Goal: Use online tool/utility: Use online tool/utility

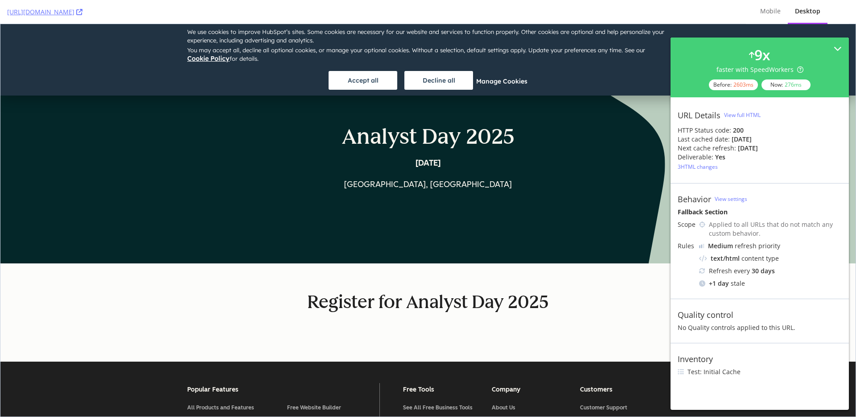
click at [710, 165] on div "3 HTML changes" at bounding box center [698, 167] width 40 height 8
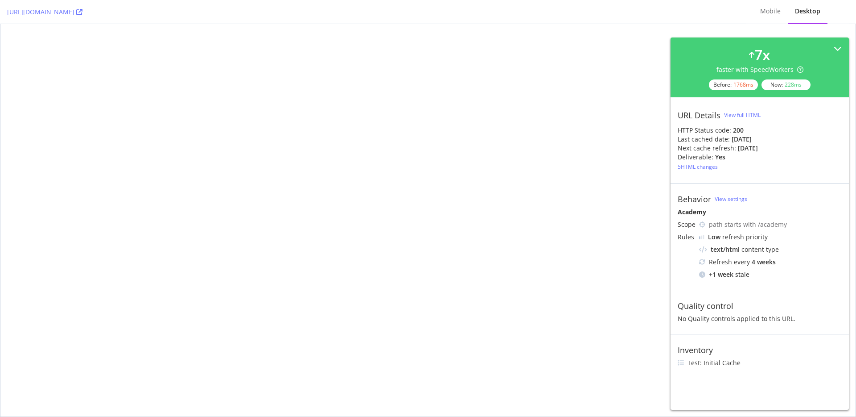
select select "1"
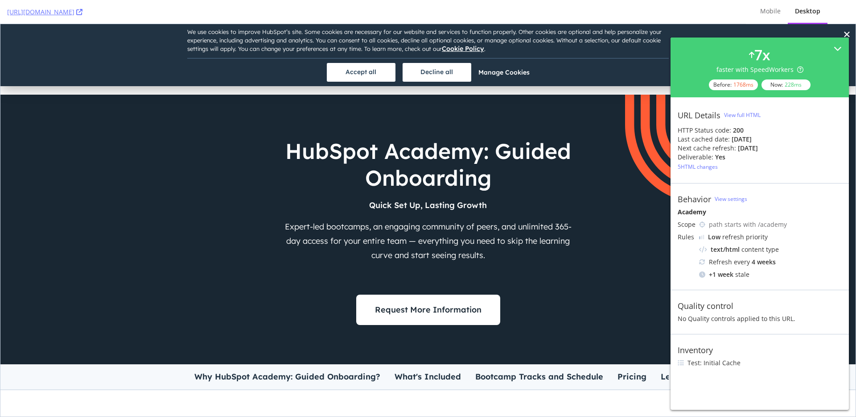
click at [694, 166] on div "5 HTML changes" at bounding box center [698, 167] width 40 height 8
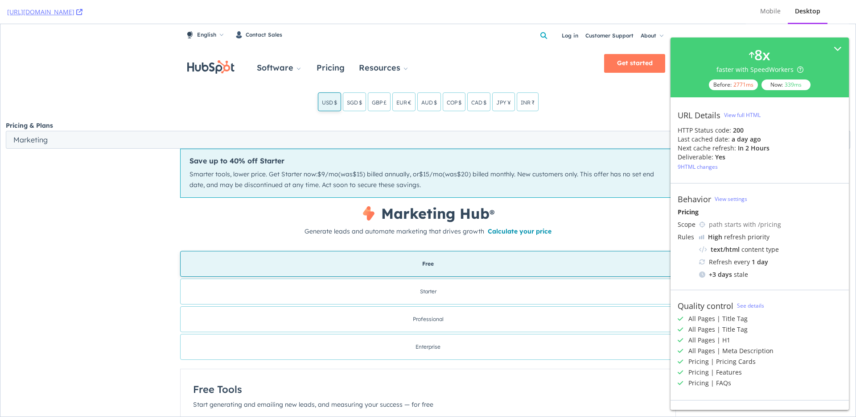
click at [709, 168] on div "9 HTML changes" at bounding box center [698, 167] width 40 height 8
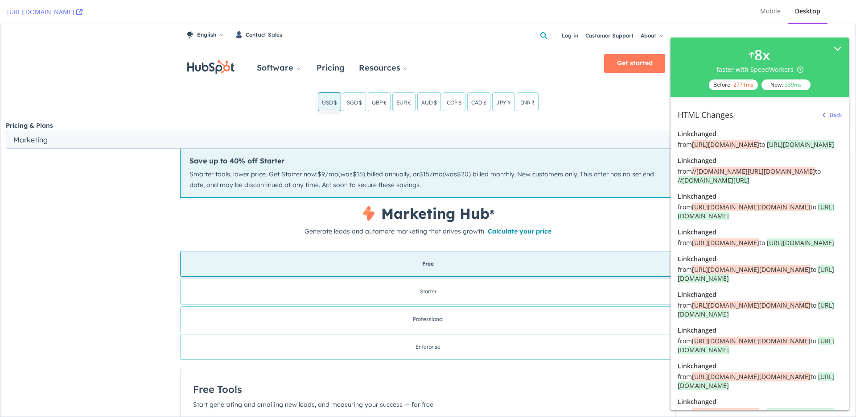
drag, startPoint x: 750, startPoint y: 197, endPoint x: 814, endPoint y: 197, distance: 64.7
click at [814, 175] on span "//www.hubspot.com/products/commerce?hubs_content=www.hubspot.com&hubs_content-c…" at bounding box center [753, 171] width 123 height 8
click at [805, 175] on span "//www.hubspot.com/products/commerce?hubs_content=www.hubspot.com&hubs_content-c…" at bounding box center [753, 171] width 123 height 8
click at [817, 185] on div "from //www.hubspot.com/products/commerce?hubs_content=www.hubspot.com&hubs_cont…" at bounding box center [760, 176] width 164 height 18
click at [692, 175] on span "//www.hubspot.com/products/commerce?hubs_content=www.hubspot.com&hubs_content-c…" at bounding box center [753, 171] width 123 height 8
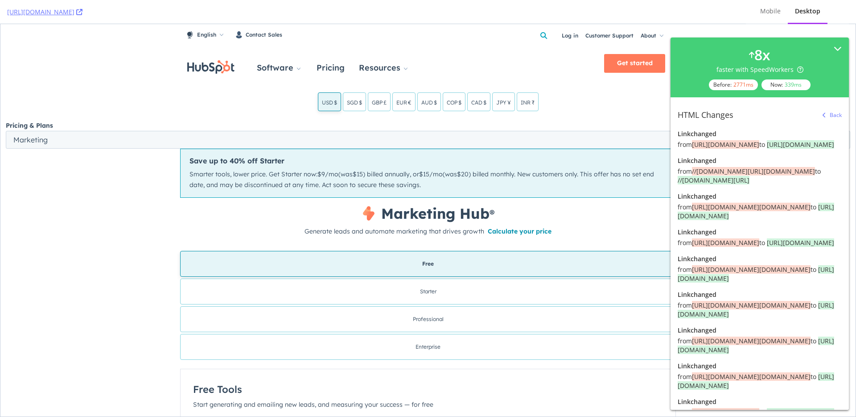
click at [806, 175] on span "//www.hubspot.com/products/commerce?hubs_content=www.hubspot.com&hubs_content-c…" at bounding box center [753, 171] width 123 height 8
drag, startPoint x: 814, startPoint y: 197, endPoint x: 761, endPoint y: 216, distance: 56.3
click at [761, 185] on div "from //www.hubspot.com/products/commerce?hubs_content=www.hubspot.com&hubs_cont…" at bounding box center [760, 176] width 164 height 18
drag, startPoint x: 805, startPoint y: 225, endPoint x: 677, endPoint y: 227, distance: 128.0
click at [678, 185] on div "from //www.hubspot.com/products/commerce?hubs_content=www.hubspot.com&hubs_cont…" at bounding box center [760, 176] width 164 height 18
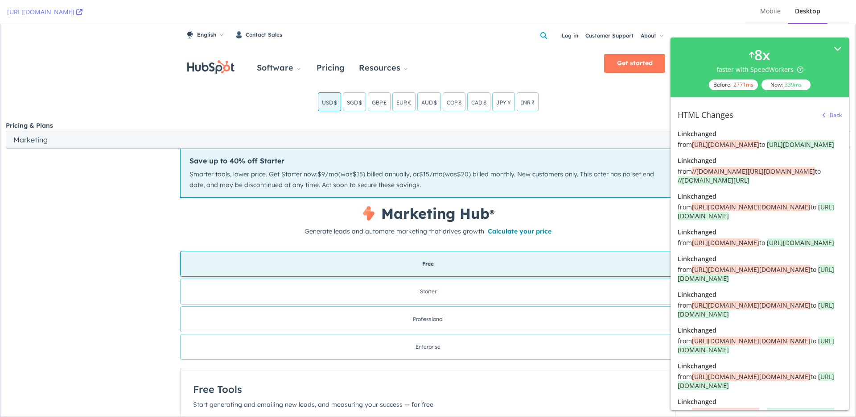
click at [806, 247] on div "from https://help.hubspot.com/?_ga=2.23678194.978470726.1592315215-1192486389.1…" at bounding box center [760, 242] width 164 height 9
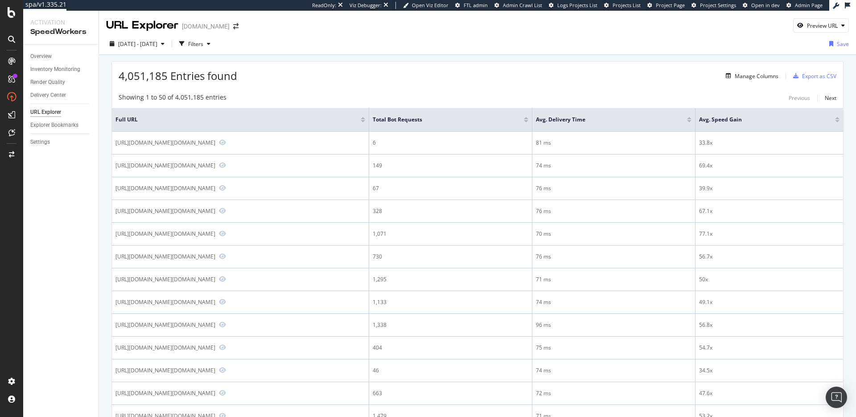
click at [356, 78] on div "4,051,185 Entries found Manage Columns Export as CSV" at bounding box center [477, 73] width 731 height 22
click at [357, 81] on div "4,051,185 Entries found Manage Columns Export as CSV" at bounding box center [477, 73] width 731 height 22
click at [203, 42] on div "Filters" at bounding box center [195, 44] width 15 height 8
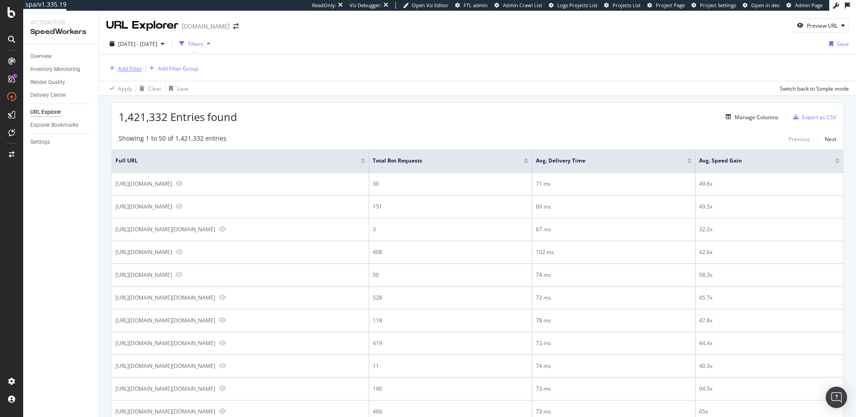
click at [140, 68] on div "Add Filter" at bounding box center [130, 69] width 24 height 8
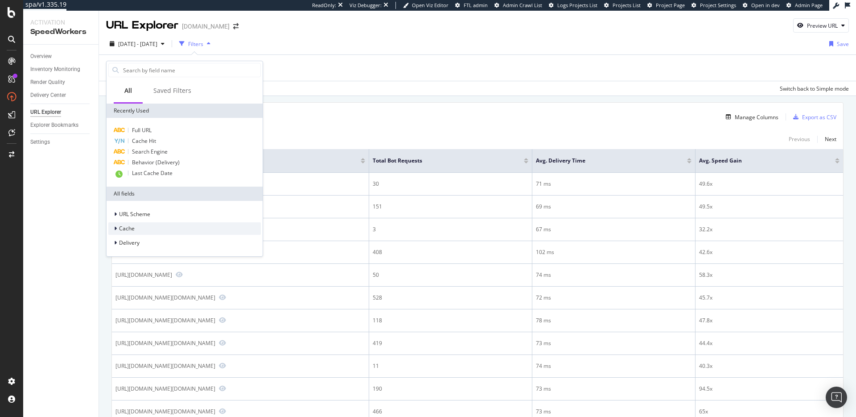
click at [130, 231] on span "Cache" at bounding box center [127, 228] width 16 height 8
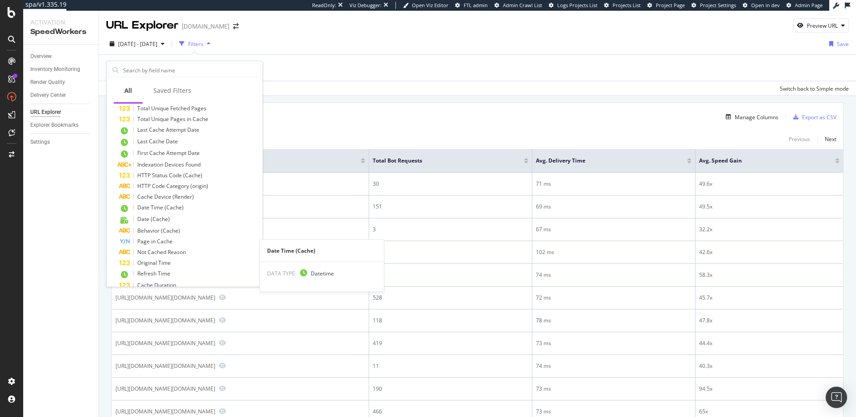
scroll to position [211, 0]
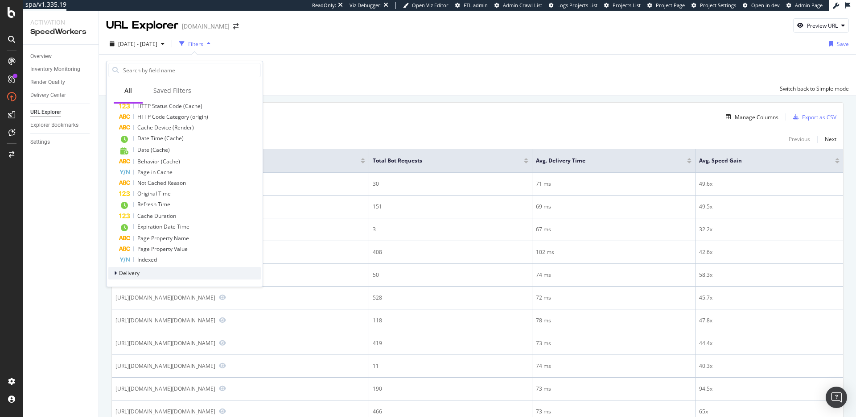
click at [165, 271] on div "Delivery" at bounding box center [184, 273] width 153 height 12
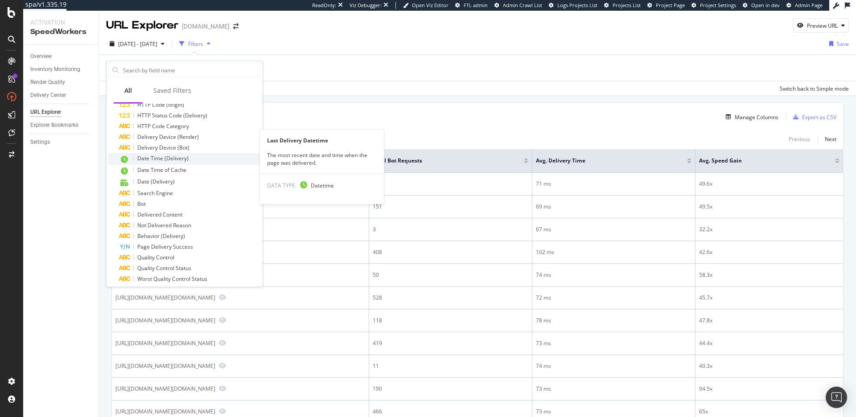
scroll to position [635, 0]
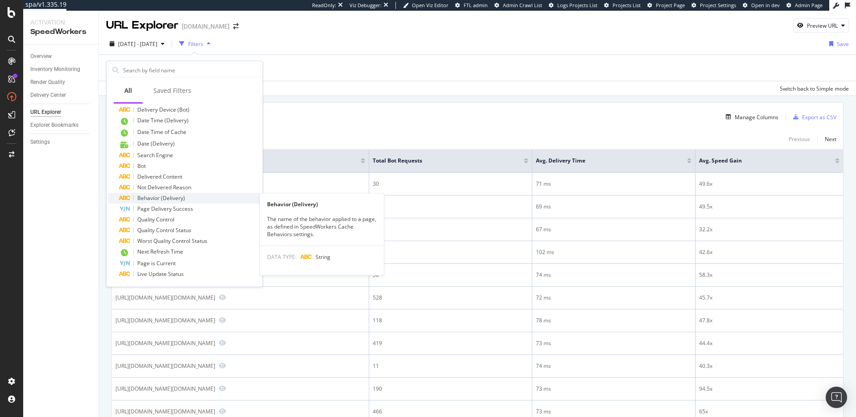
click at [193, 198] on div "Behavior (Delivery)" at bounding box center [190, 198] width 142 height 11
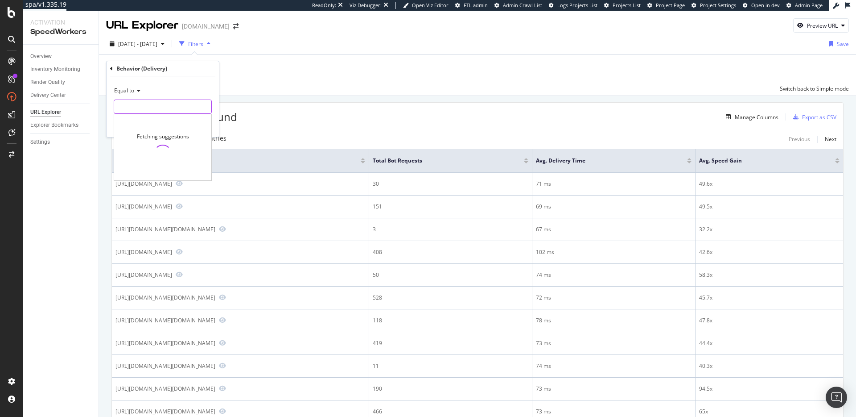
click at [172, 107] on input "text" at bounding box center [162, 106] width 97 height 14
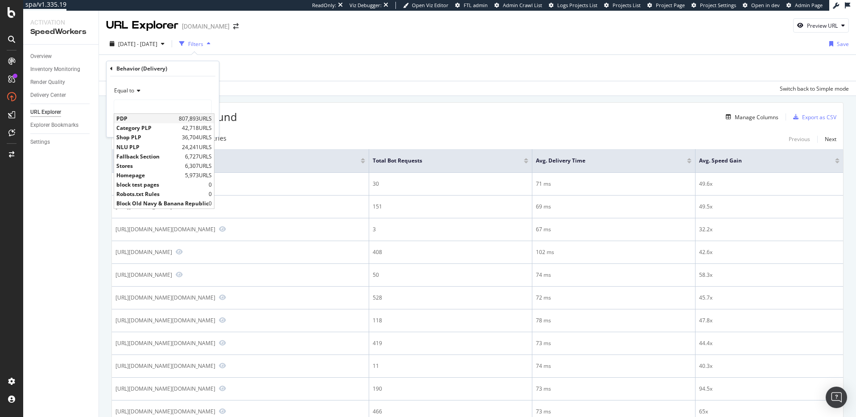
click at [153, 119] on span "PDP" at bounding box center [146, 119] width 60 height 8
type input "PDP"
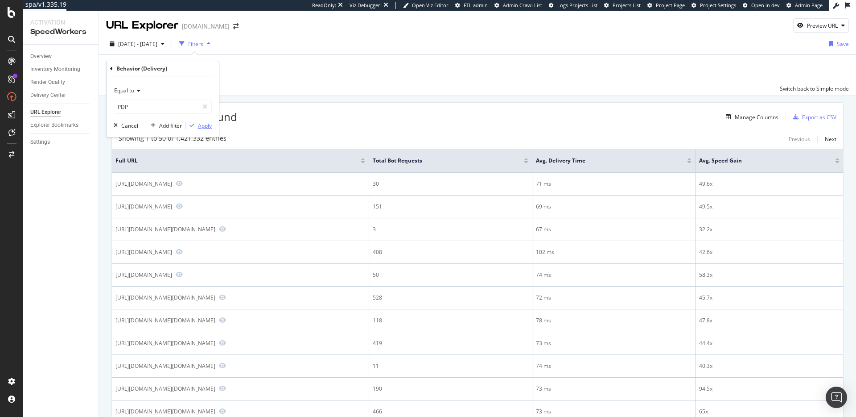
click at [202, 127] on div "Apply" at bounding box center [205, 126] width 14 height 8
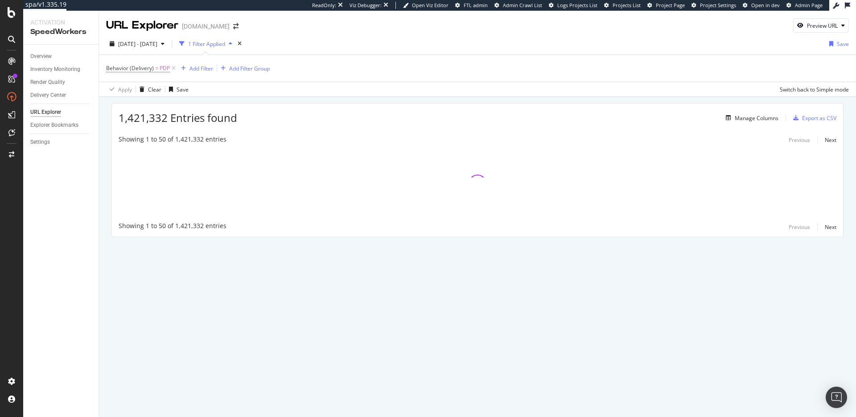
click at [301, 103] on div "1,421,332 Entries found Manage Columns Export as CSV Showing 1 to 50 of 1,421,3…" at bounding box center [477, 170] width 732 height 134
click at [333, 93] on div "Apply Clear Save Switch back to Simple mode" at bounding box center [477, 89] width 757 height 15
click at [309, 101] on div "1,421,332 Entries found Manage Columns Export as CSV Showing 1 to 50 of 1,421,3…" at bounding box center [477, 182] width 757 height 171
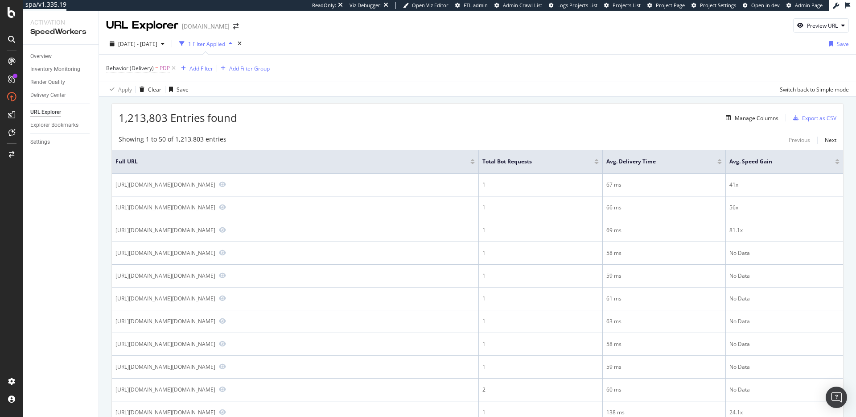
click at [434, 95] on div "Apply Clear Save Switch back to Simple mode" at bounding box center [477, 89] width 757 height 15
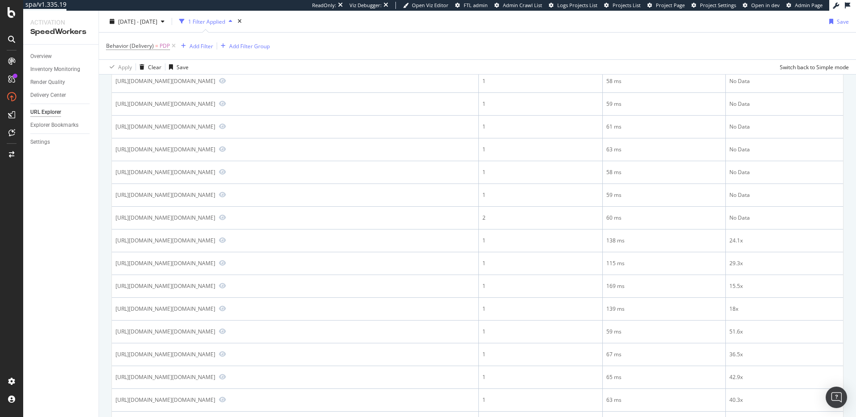
scroll to position [165, 0]
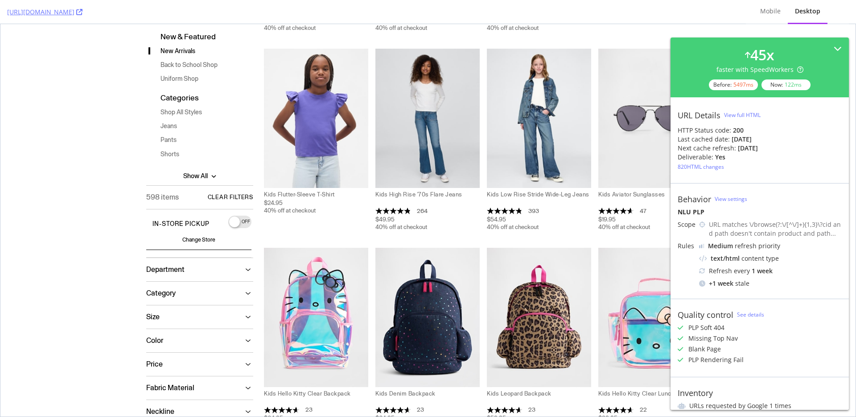
scroll to position [466, 0]
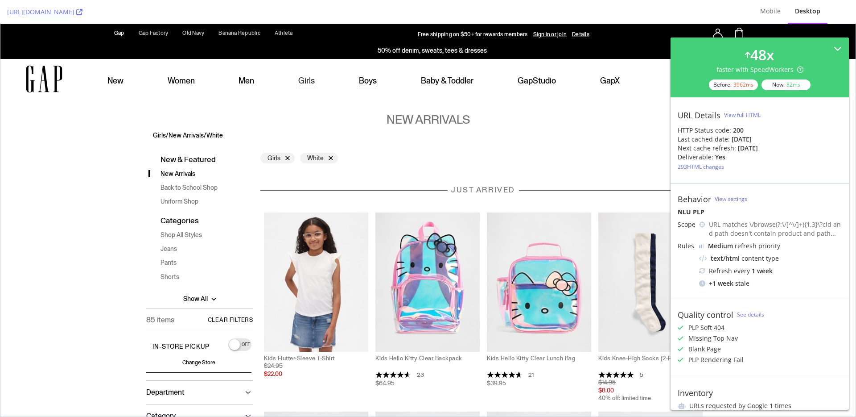
click at [362, 85] on link "Boys" at bounding box center [368, 79] width 18 height 40
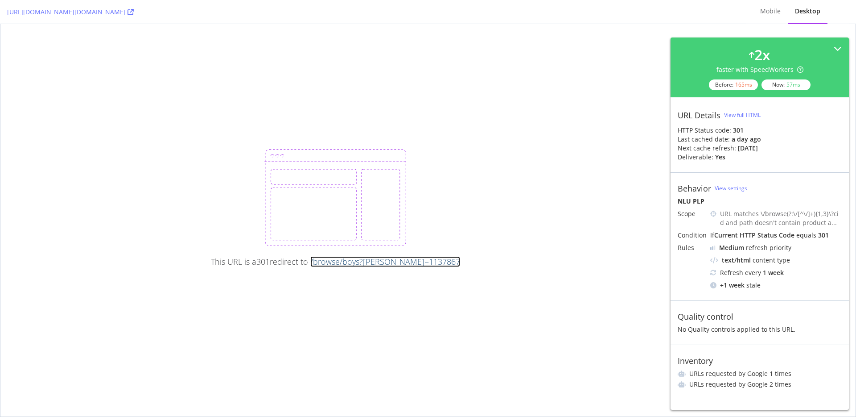
click at [388, 262] on link "/browse/boys?cid=1137867" at bounding box center [385, 261] width 150 height 11
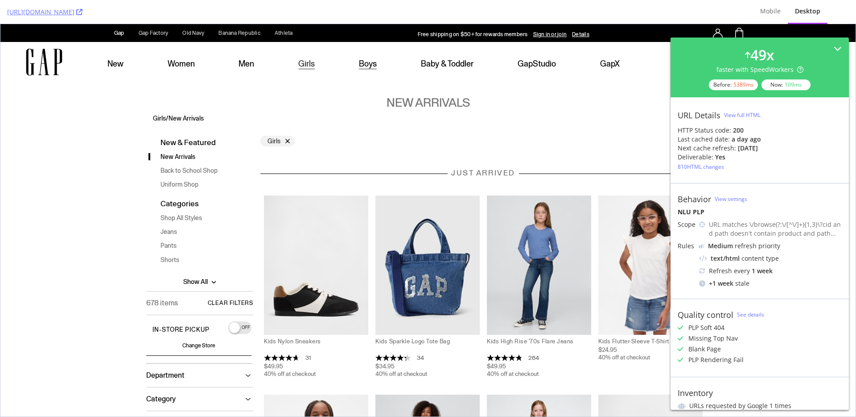
click at [367, 65] on link "Boys" at bounding box center [368, 62] width 18 height 40
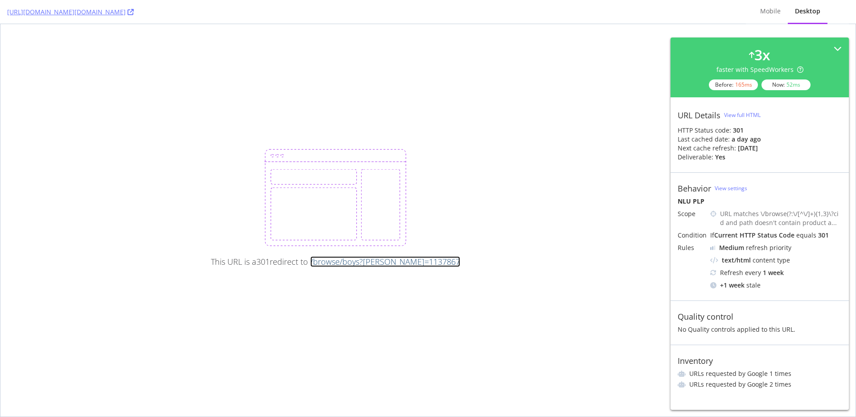
click at [354, 263] on link "/browse/boys?cid=1137867" at bounding box center [385, 261] width 150 height 11
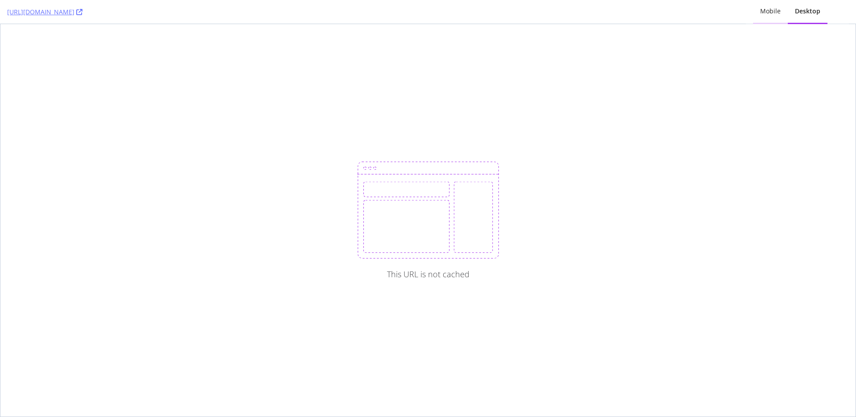
click at [767, 11] on div "Mobile" at bounding box center [770, 11] width 21 height 9
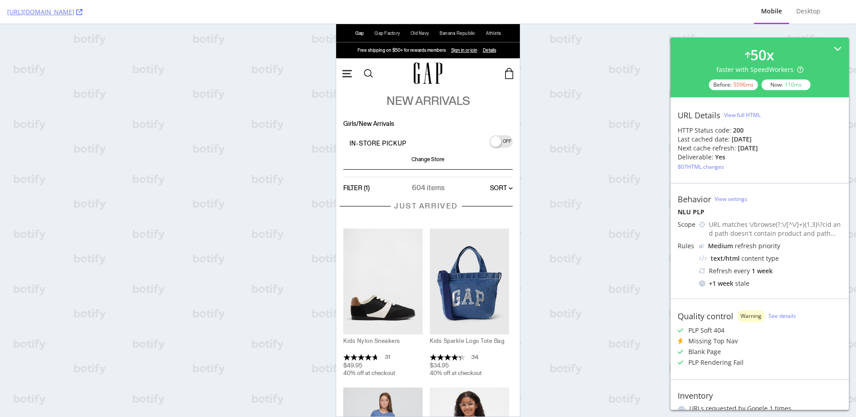
click at [348, 74] on rect "Open Menu" at bounding box center [346, 73] width 8 height 1
click at [357, 34] on span "Gap" at bounding box center [359, 33] width 9 height 5
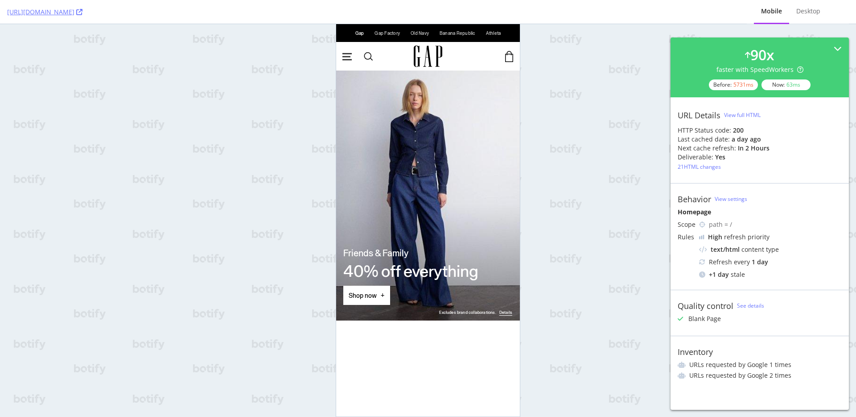
click at [449, 199] on link at bounding box center [428, 195] width 184 height 250
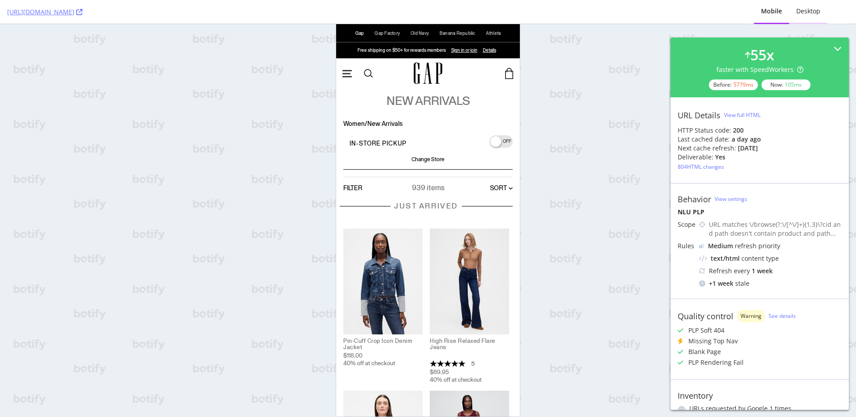
click at [814, 12] on div "Desktop" at bounding box center [808, 11] width 24 height 9
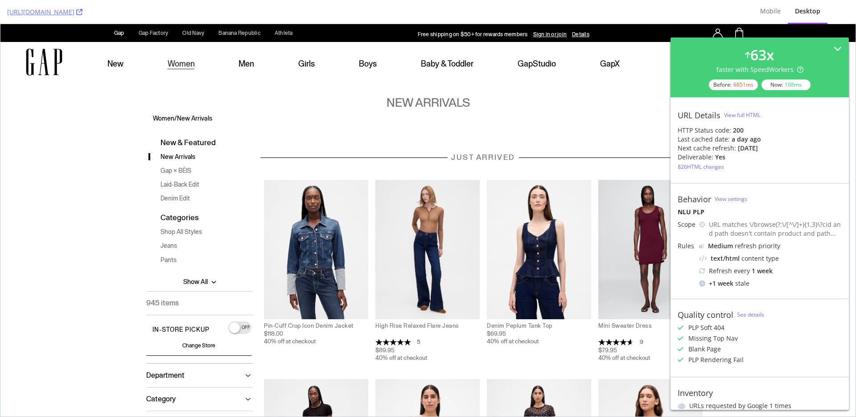
click at [421, 301] on img "Product Grid" at bounding box center [427, 249] width 104 height 139
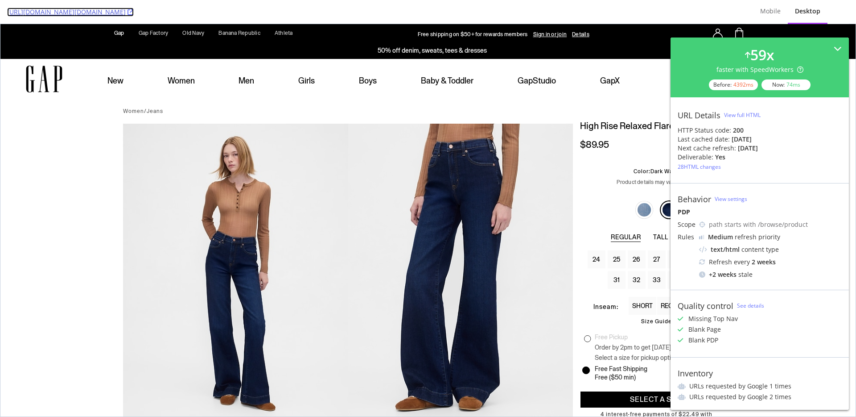
click at [134, 13] on icon at bounding box center [131, 12] width 6 height 6
click at [134, 14] on link "[URL][DOMAIN_NAME][DOMAIN_NAME]" at bounding box center [70, 12] width 127 height 9
click at [271, 15] on div "[URL][DOMAIN_NAME][DOMAIN_NAME]" at bounding box center [373, 12] width 732 height 24
click at [134, 13] on icon at bounding box center [131, 12] width 6 height 6
click at [134, 11] on link "[URL][DOMAIN_NAME][DOMAIN_NAME]" at bounding box center [70, 12] width 127 height 9
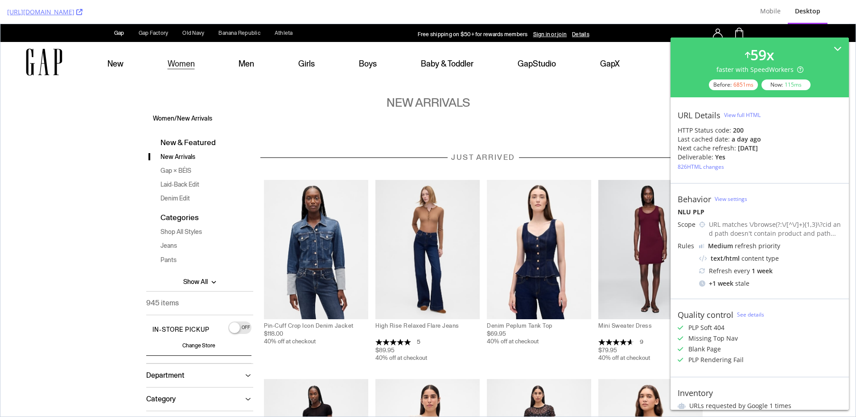
click at [545, 91] on div "New Arrivals" at bounding box center [427, 95] width 855 height 27
click at [697, 169] on div "826 HTML changes" at bounding box center [701, 167] width 46 height 8
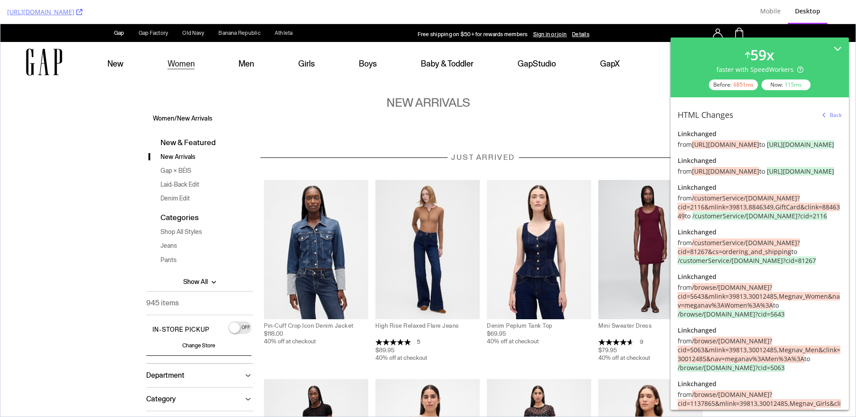
click at [425, 101] on h1 "New Arrivals" at bounding box center [428, 102] width 83 height 14
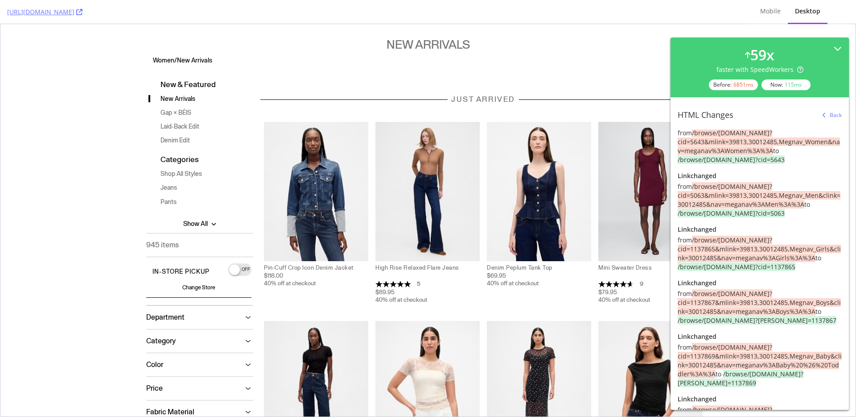
scroll to position [227, 0]
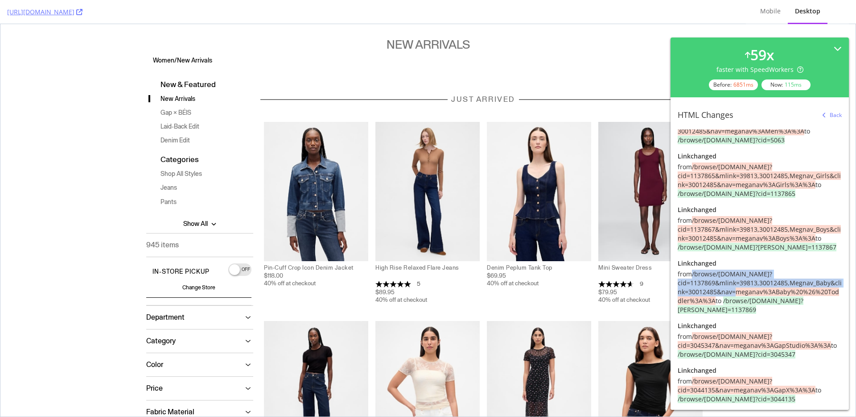
drag, startPoint x: 699, startPoint y: 291, endPoint x: 722, endPoint y: 302, distance: 25.5
click at [750, 306] on div "from /browse/[DOMAIN_NAME]?cid=1137869&mlink=39813,30012485,Megnav_Baby&clink=3…" at bounding box center [760, 291] width 164 height 45
click at [710, 298] on span "/browse/[DOMAIN_NAME]?cid=1137869&mlink=39813,30012485,Megnav_Baby&clink=300124…" at bounding box center [760, 286] width 164 height 35
drag, startPoint x: 699, startPoint y: 293, endPoint x: 720, endPoint y: 292, distance: 21.4
click at [720, 292] on span "/browse/[DOMAIN_NAME]?cid=1137869&mlink=39813,30012485,Megnav_Baby&clink=300124…" at bounding box center [760, 286] width 164 height 35
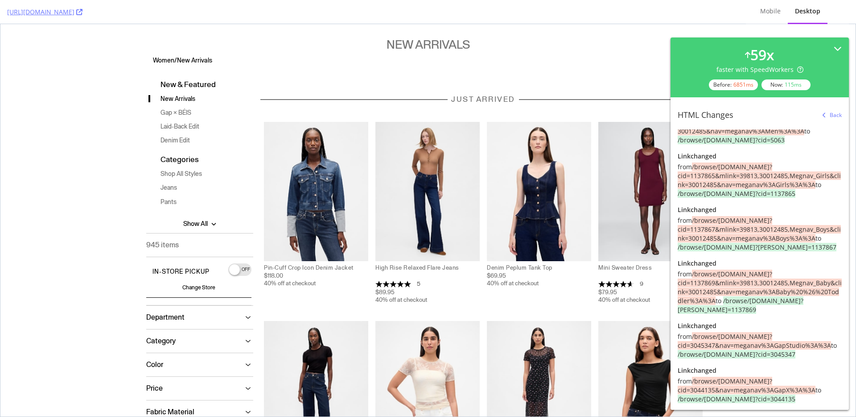
click at [741, 298] on span "/browse/[DOMAIN_NAME]?cid=1137869&mlink=39813,30012485,Megnav_Baby&clink=300124…" at bounding box center [760, 286] width 164 height 35
drag, startPoint x: 713, startPoint y: 301, endPoint x: 790, endPoint y: 306, distance: 76.9
click at [791, 305] on span "/browse/[DOMAIN_NAME]?cid=1137869&mlink=39813,30012485,Megnav_Baby&clink=300124…" at bounding box center [760, 286] width 164 height 35
click at [757, 305] on span "/browse/[DOMAIN_NAME]?cid=1137869&mlink=39813,30012485,Megnav_Baby&clink=300124…" at bounding box center [760, 286] width 164 height 35
drag, startPoint x: 693, startPoint y: 293, endPoint x: 709, endPoint y: 293, distance: 15.2
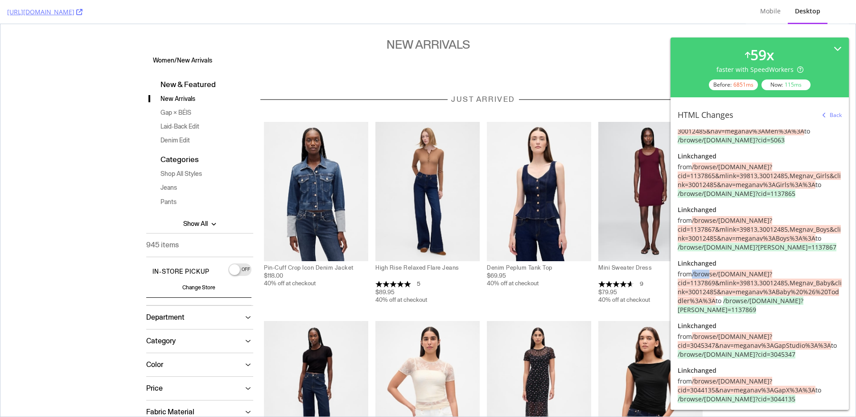
click at [709, 293] on span "/browse/[DOMAIN_NAME]?cid=1137869&mlink=39813,30012485,Megnav_Baby&clink=300124…" at bounding box center [760, 286] width 164 height 35
drag, startPoint x: 735, startPoint y: 320, endPoint x: 832, endPoint y: 320, distance: 96.8
click at [832, 314] on div "from /browse/[DOMAIN_NAME]?cid=1137869&mlink=39813,30012485,Megnav_Baby&clink=3…" at bounding box center [760, 291] width 164 height 45
click at [803, 314] on span "/browse/[DOMAIN_NAME]?[PERSON_NAME]=1137869" at bounding box center [741, 304] width 126 height 17
click at [535, 57] on nav "Women / New Arrivals" at bounding box center [431, 60] width 557 height 8
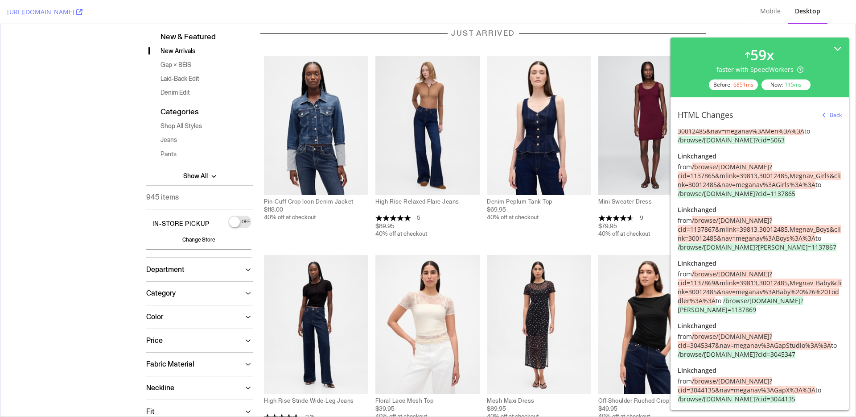
scroll to position [0, 0]
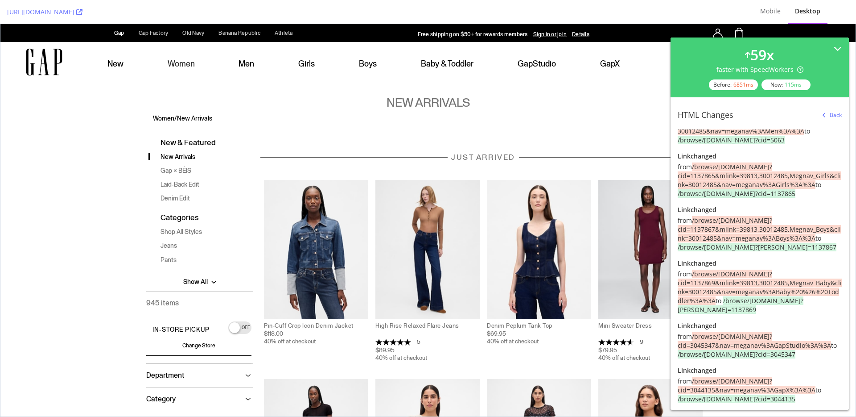
click at [408, 323] on div "High Rise Relaxed Flare Jeans" at bounding box center [427, 325] width 104 height 6
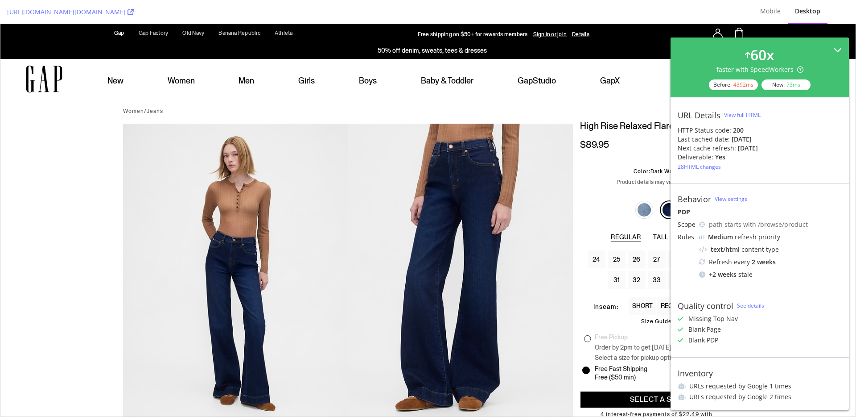
click at [784, 58] on div "60 x faster with SpeedWorkers Before: 4392 ms Now: 73 ms" at bounding box center [760, 67] width 164 height 45
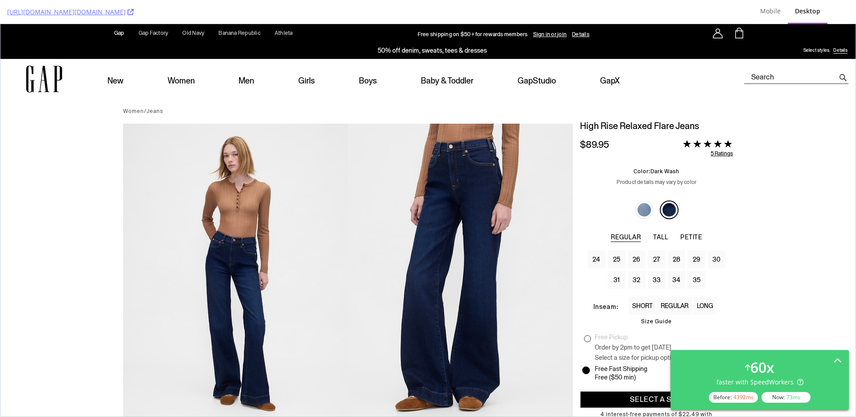
click at [654, 235] on label "Tall" at bounding box center [660, 237] width 15 height 8
click at [655, 236] on label "Tall" at bounding box center [660, 237] width 15 height 8
click at [134, 12] on link "[URL][DOMAIN_NAME][DOMAIN_NAME]" at bounding box center [70, 12] width 127 height 9
click at [645, 126] on h1 "High Rise Relaxed Flare Jeans" at bounding box center [656, 125] width 153 height 11
click at [294, 8] on div "[URL][DOMAIN_NAME][DOMAIN_NAME]" at bounding box center [373, 12] width 732 height 24
